Goal: Navigation & Orientation: Go to known website

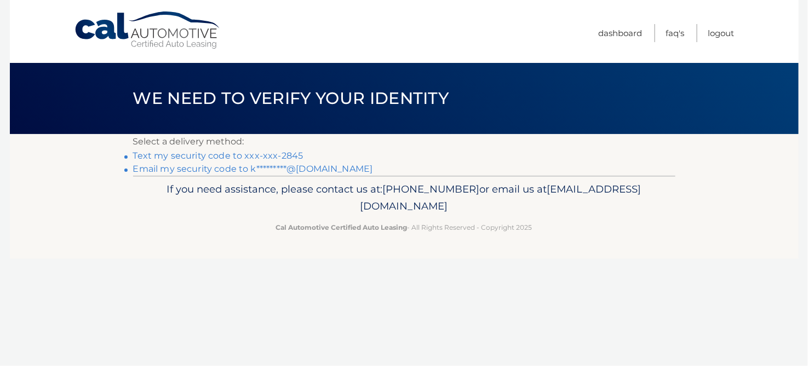
click at [195, 155] on link "Text my security code to xxx-xxx-2845" at bounding box center [218, 156] width 170 height 10
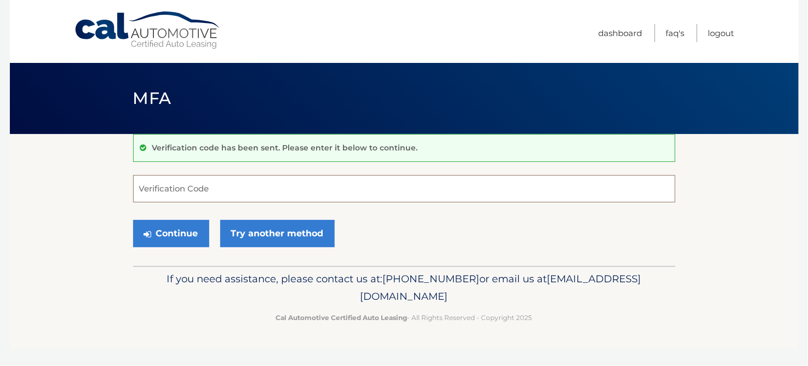
click at [191, 187] on input "Verification Code" at bounding box center [404, 188] width 542 height 27
type input "376340"
click at [162, 236] on button "Continue" at bounding box center [171, 233] width 76 height 27
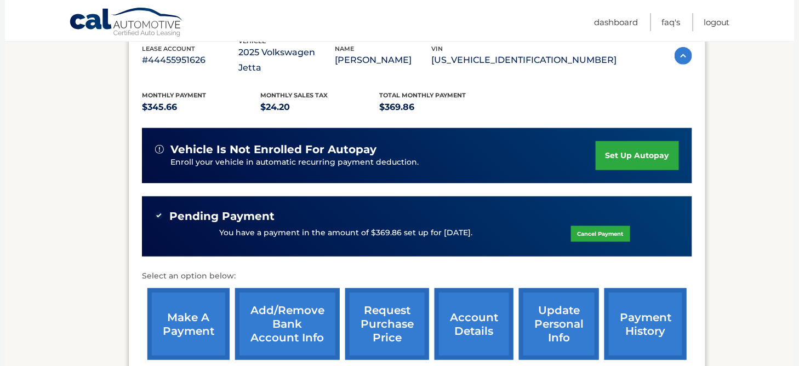
scroll to position [206, 0]
